Goal: Information Seeking & Learning: Learn about a topic

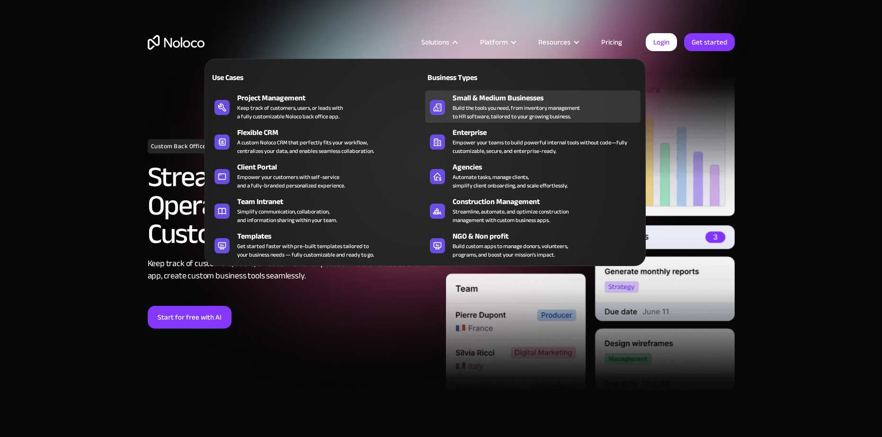
click at [480, 117] on div "Build the tools you need, from inventory management to HR software, tailored to…" at bounding box center [515, 112] width 127 height 17
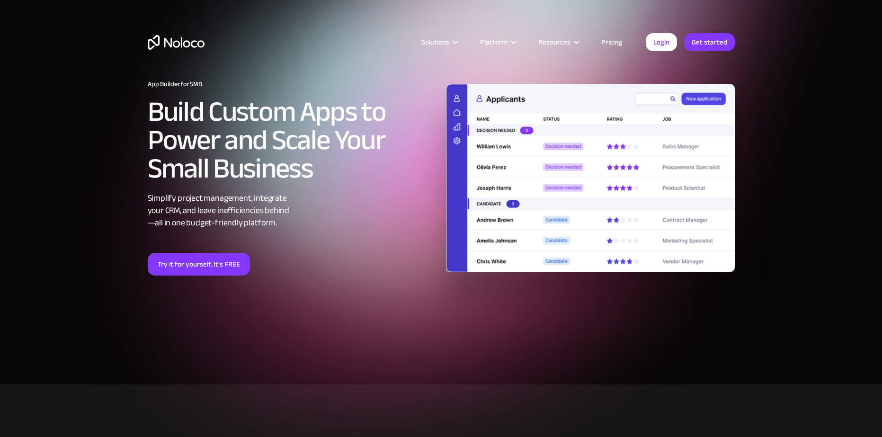
click at [544, 153] on img at bounding box center [590, 178] width 289 height 189
click at [170, 42] on img "home" at bounding box center [176, 42] width 57 height 15
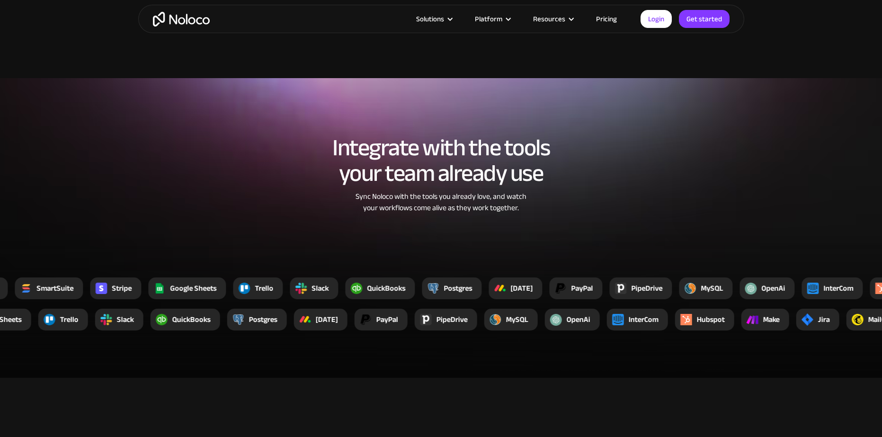
scroll to position [1657, 0]
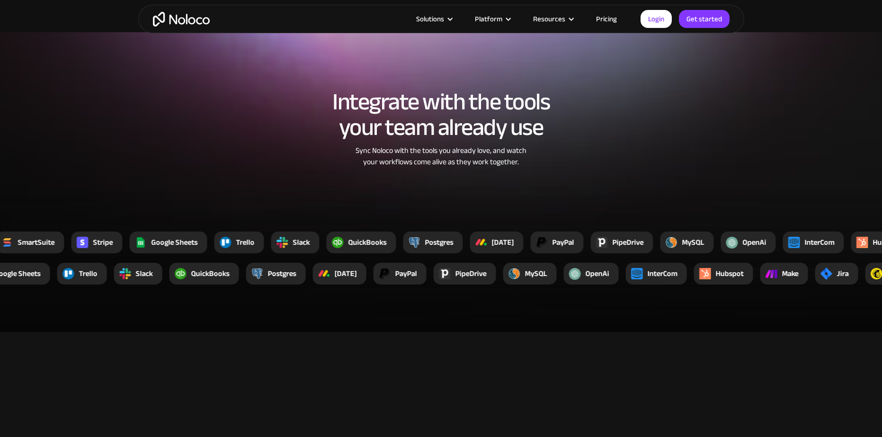
click at [608, 18] on link "Pricing" at bounding box center [606, 19] width 44 height 12
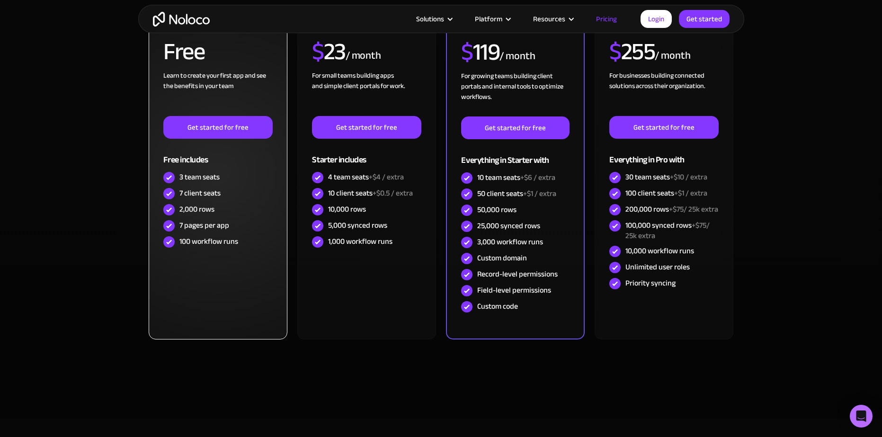
scroll to position [284, 0]
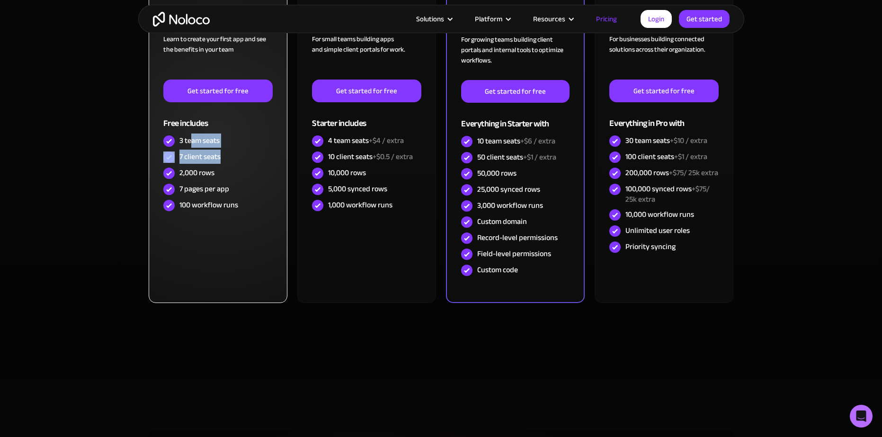
drag, startPoint x: 192, startPoint y: 141, endPoint x: 222, endPoint y: 160, distance: 35.4
click at [222, 160] on div "FREE Free Learn to create your first app and see the benefits in your team ‍ Ge…" at bounding box center [217, 97] width 109 height 231
drag, startPoint x: 222, startPoint y: 160, endPoint x: 212, endPoint y: 160, distance: 10.4
click at [222, 160] on div "7 client seats" at bounding box center [217, 157] width 109 height 16
drag, startPoint x: 193, startPoint y: 153, endPoint x: 232, endPoint y: 176, distance: 45.0
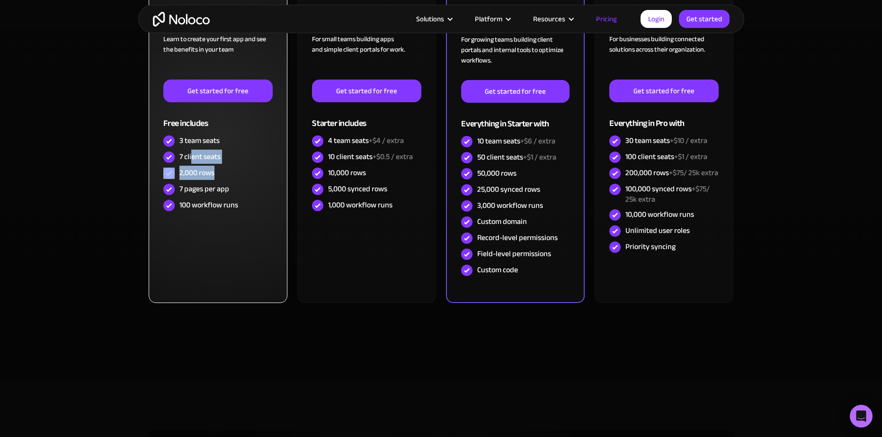
click at [232, 176] on div "FREE Free Learn to create your first app and see the benefits in your team ‍ Ge…" at bounding box center [217, 97] width 109 height 231
click at [232, 176] on div "2,000 rows" at bounding box center [217, 173] width 109 height 16
drag, startPoint x: 204, startPoint y: 189, endPoint x: 232, endPoint y: 195, distance: 28.2
click at [232, 195] on div "7 pages per app" at bounding box center [217, 189] width 109 height 16
